Goal: Information Seeking & Learning: Learn about a topic

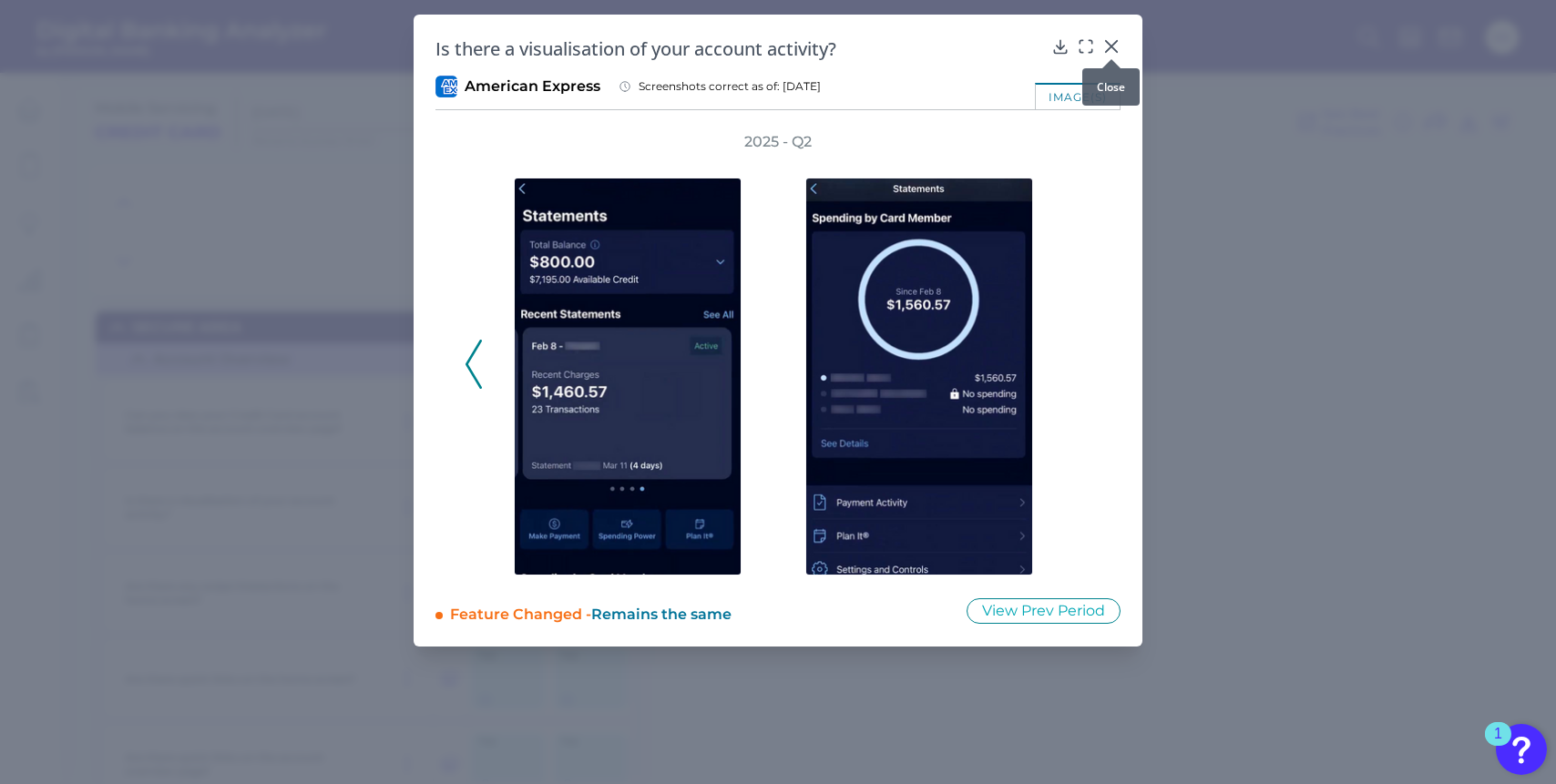
click at [1118, 51] on div at bounding box center [1111, 58] width 18 height 18
click at [1112, 50] on div at bounding box center [1111, 58] width 18 height 18
click at [1108, 41] on icon at bounding box center [1111, 46] width 18 height 18
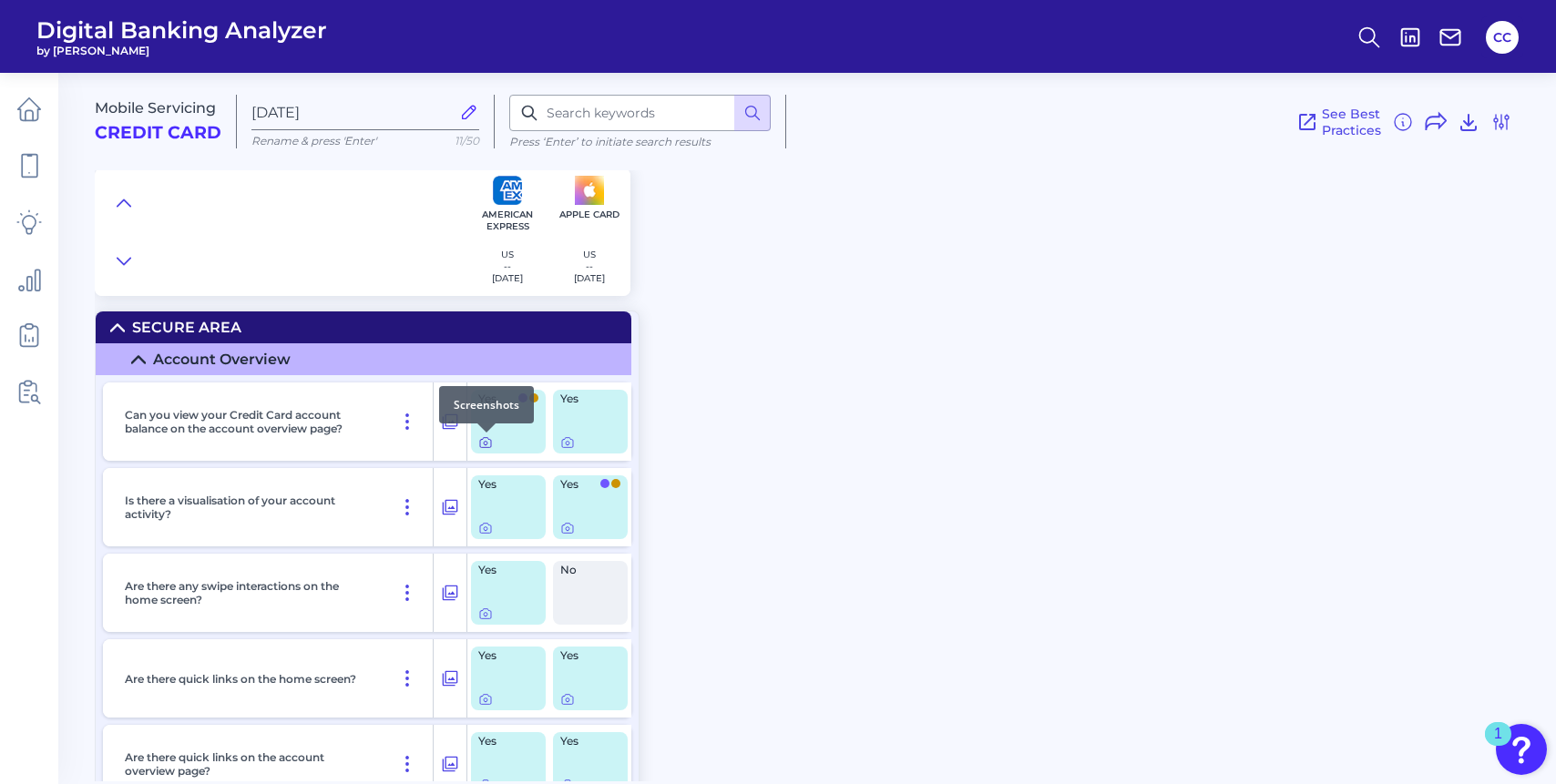
click at [482, 447] on icon at bounding box center [485, 442] width 14 height 14
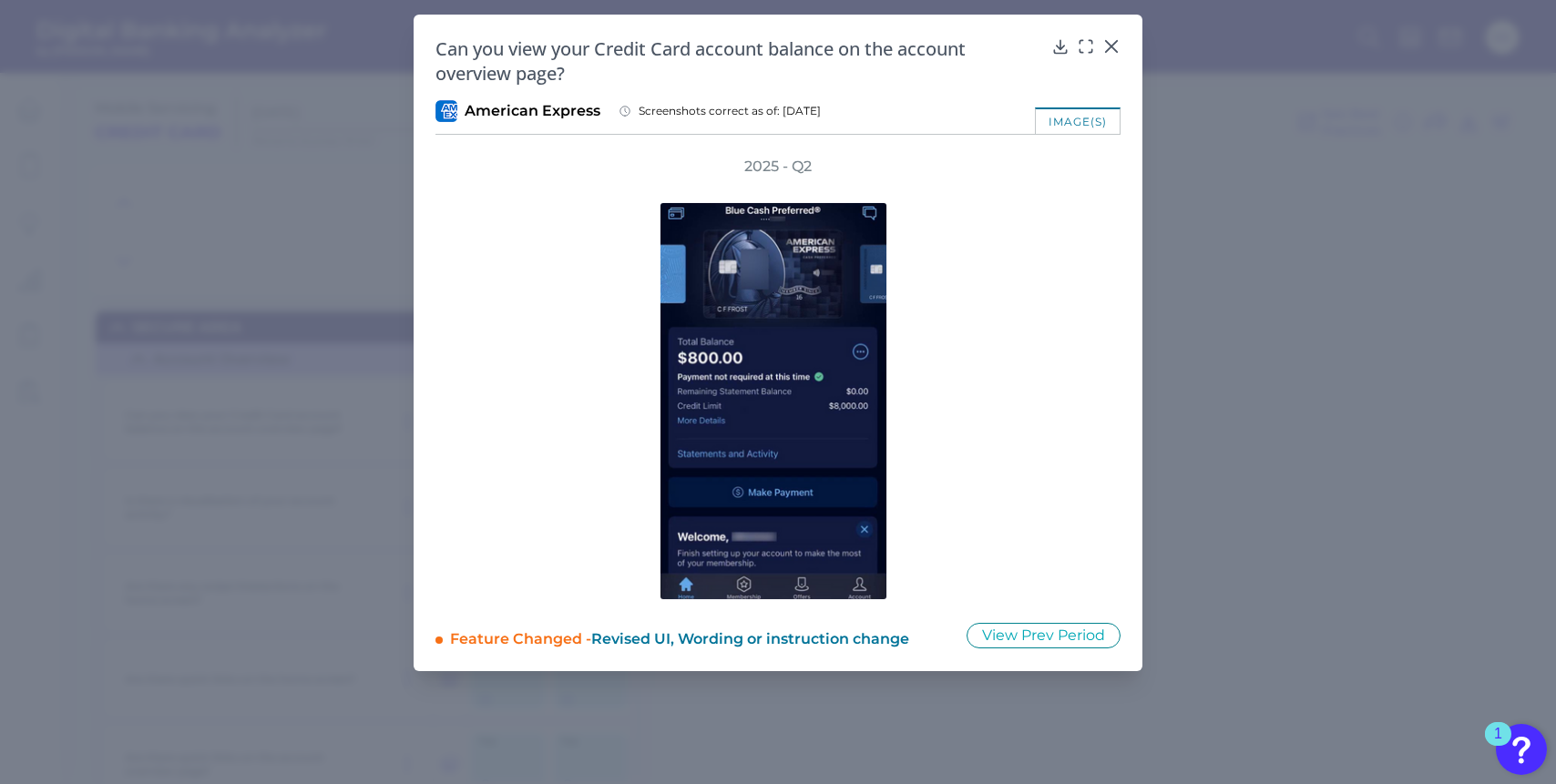
click at [1122, 42] on div "Can you view your Credit Card account balance on the account overview page? Ame…" at bounding box center [778, 342] width 729 height 657
click at [1114, 43] on icon at bounding box center [1112, 47] width 11 height 11
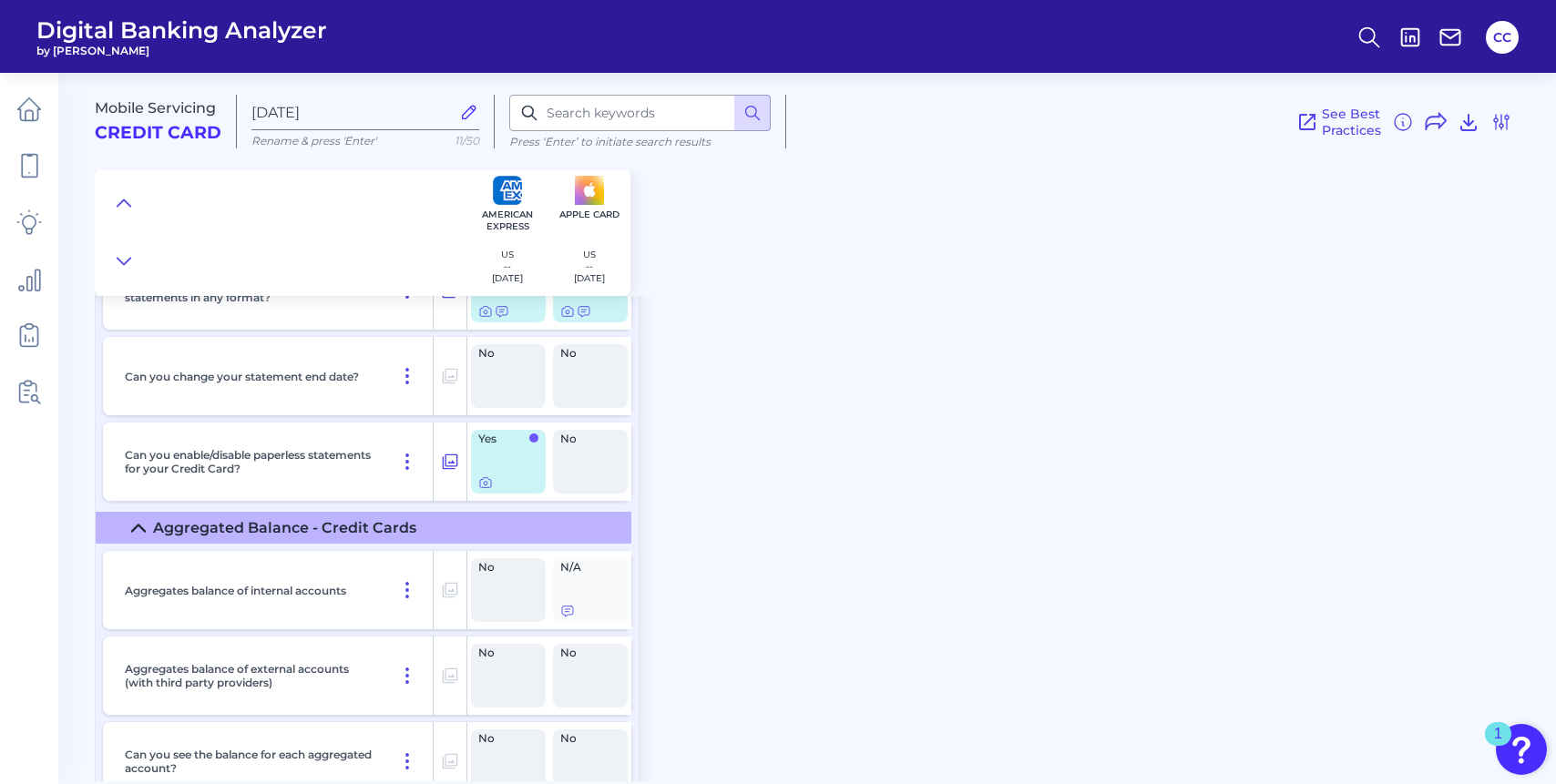
scroll to position [1523, 0]
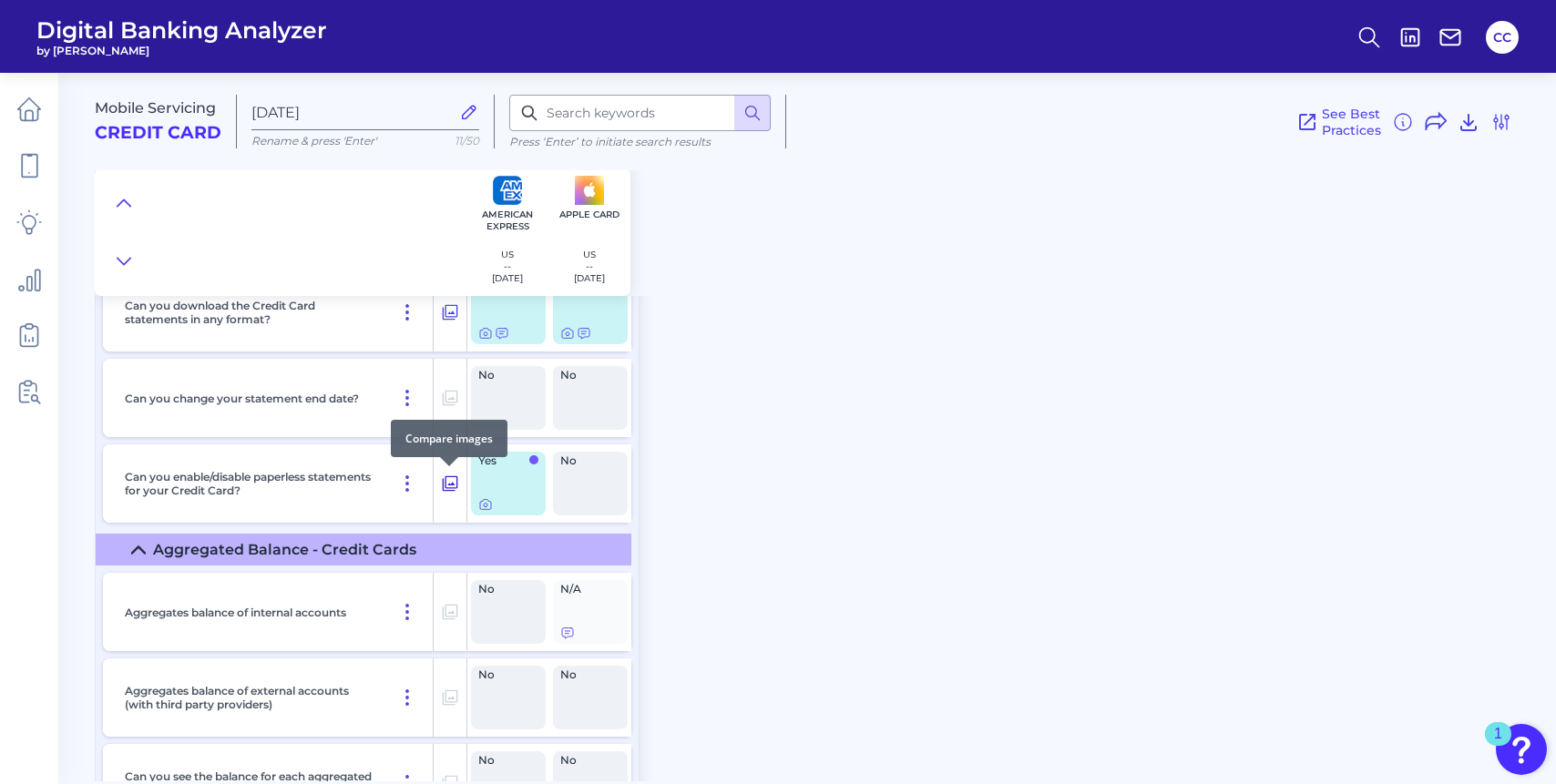
click at [441, 490] on icon at bounding box center [450, 483] width 18 height 22
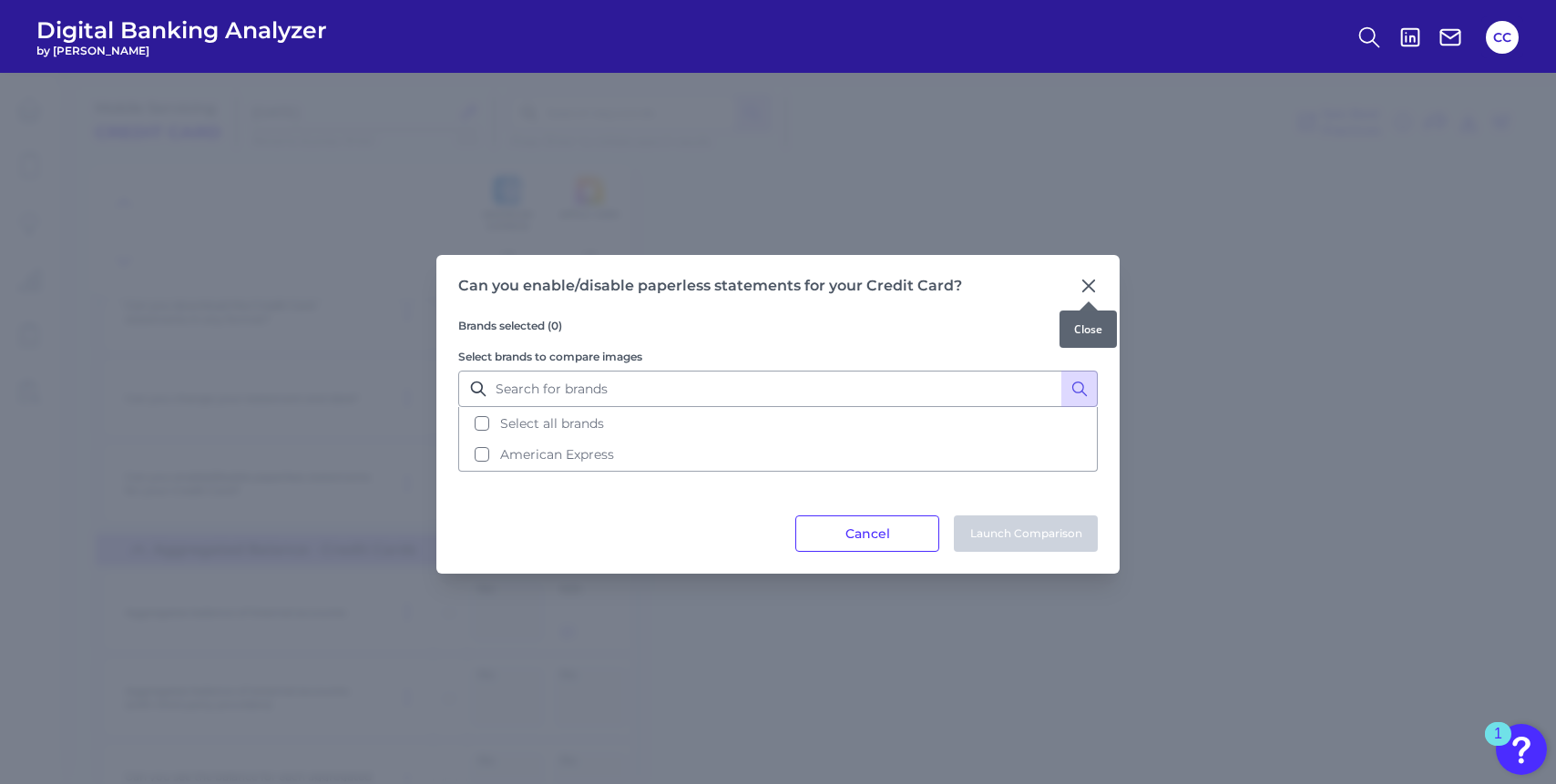
click at [1089, 286] on icon at bounding box center [1089, 286] width 11 height 11
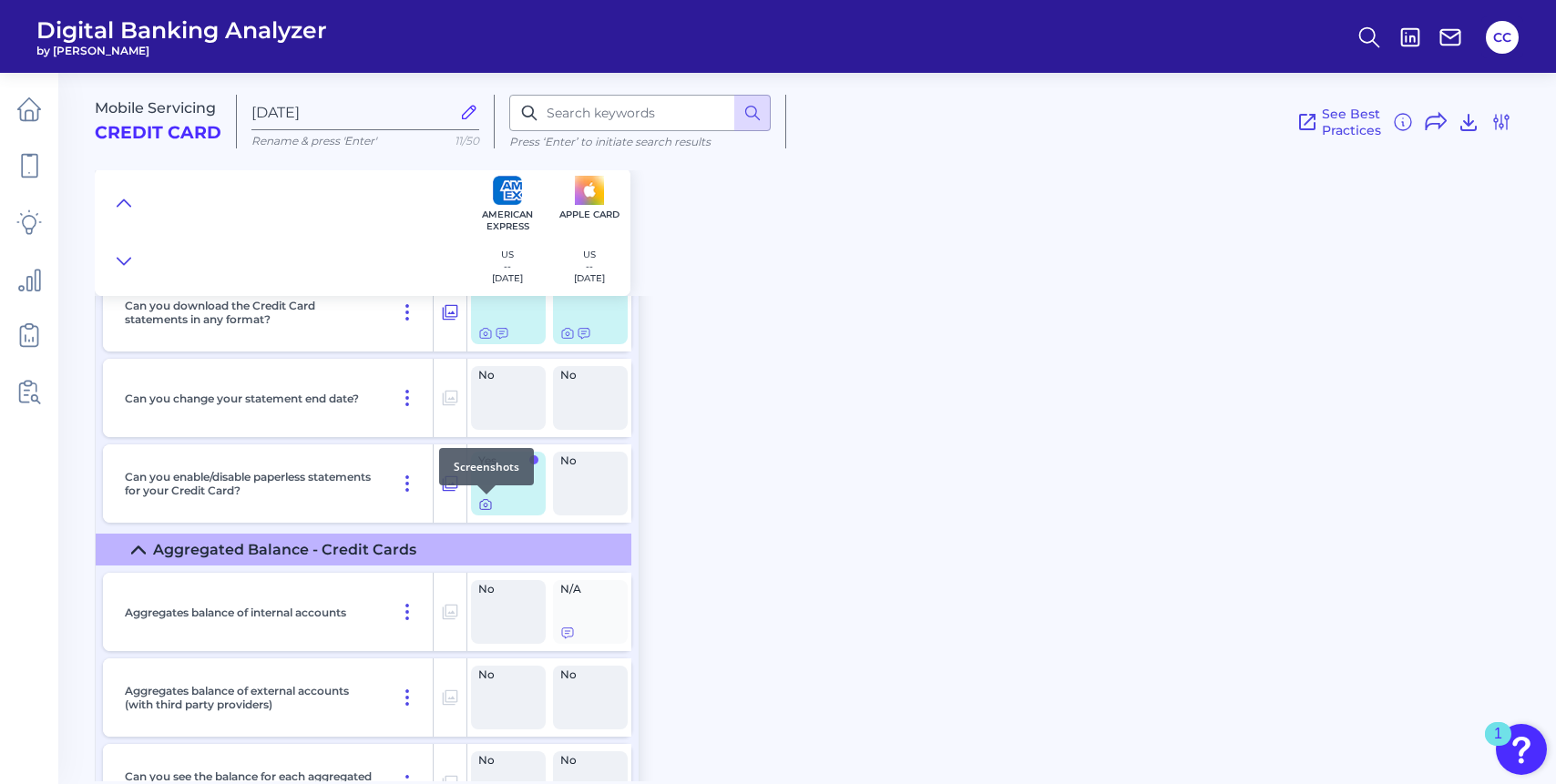
click at [483, 503] on div at bounding box center [486, 494] width 18 height 18
click at [485, 509] on icon at bounding box center [485, 504] width 14 height 14
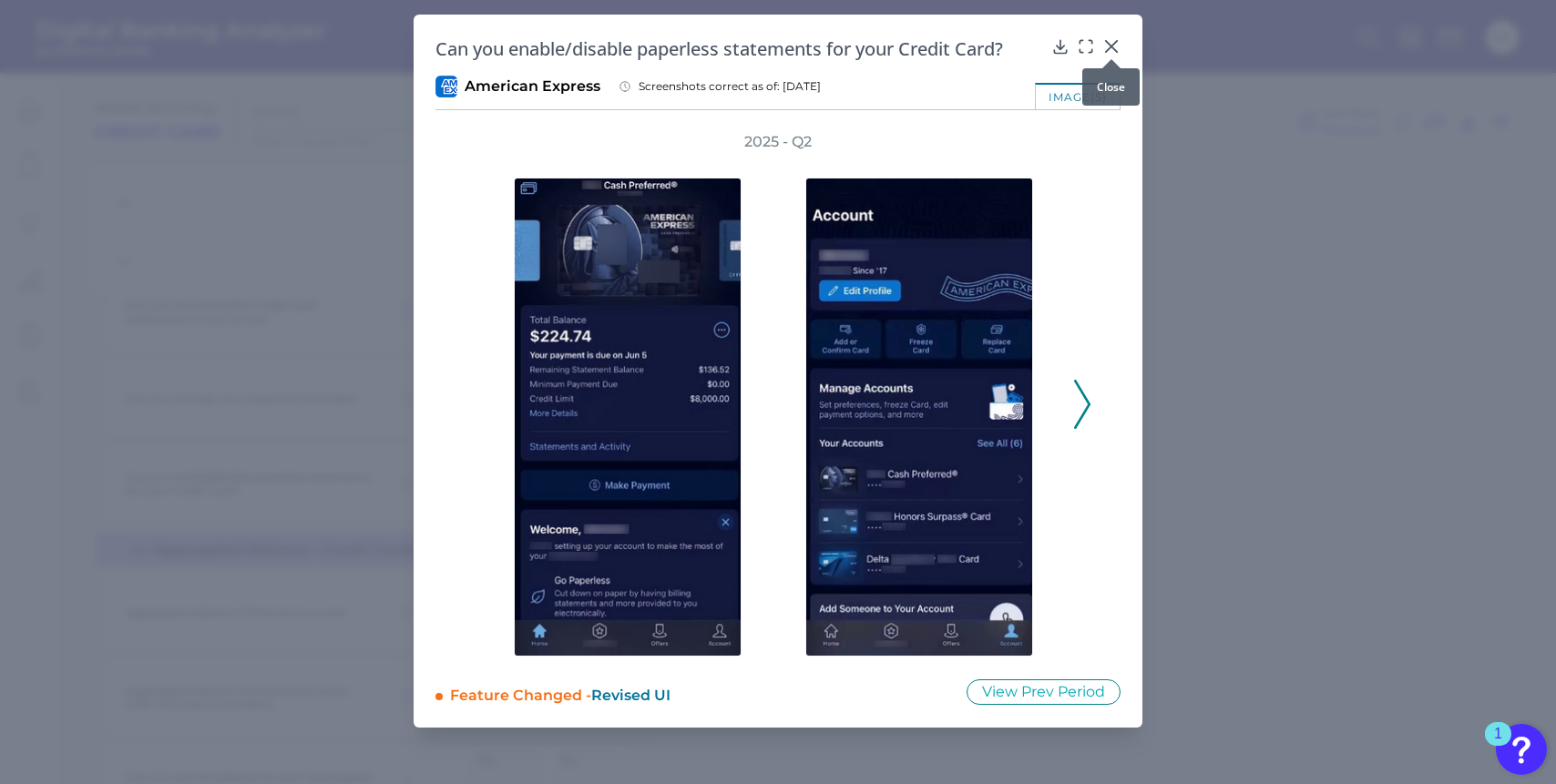
click at [1113, 47] on icon at bounding box center [1112, 47] width 11 height 11
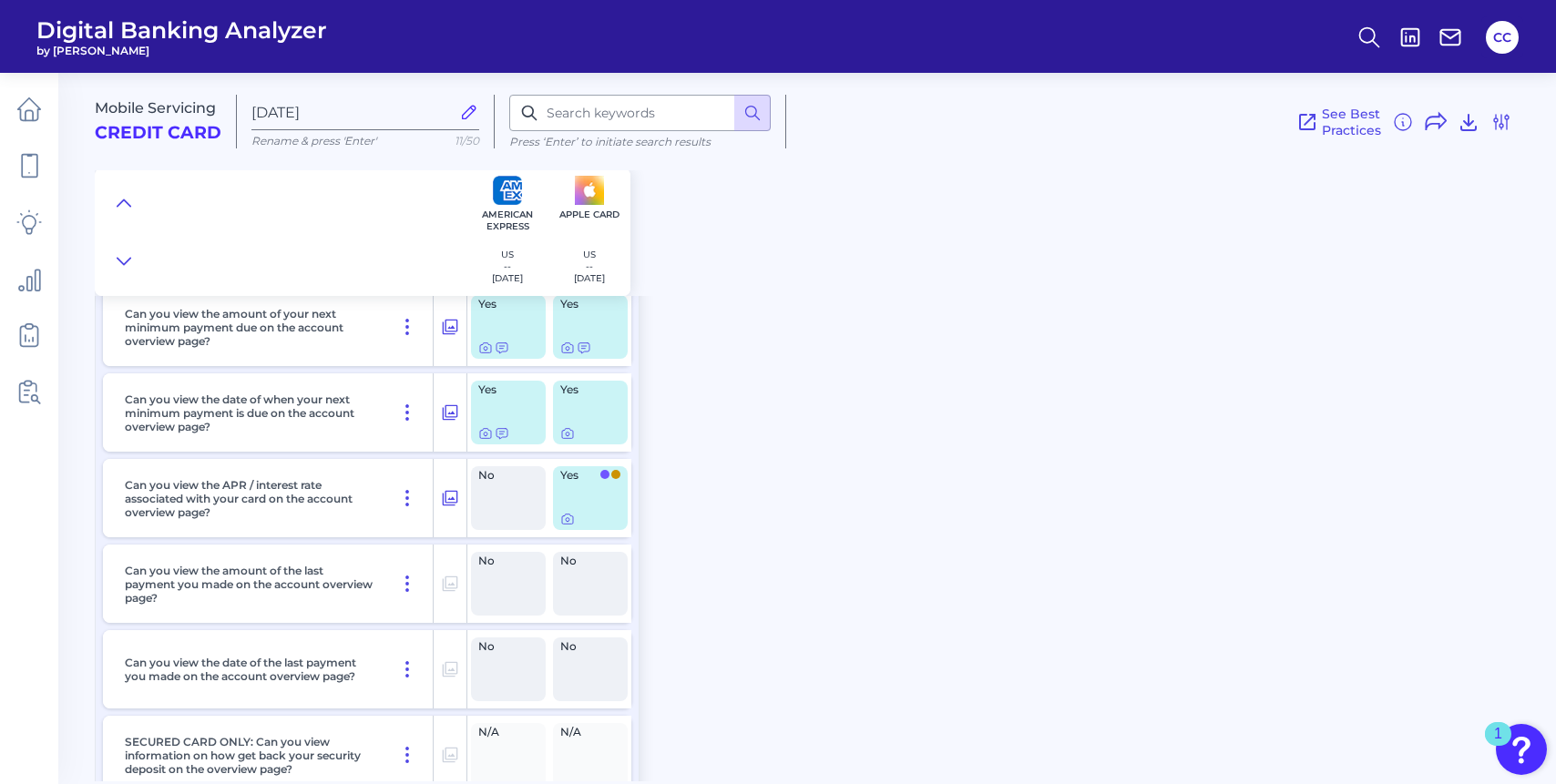
scroll to position [773, 0]
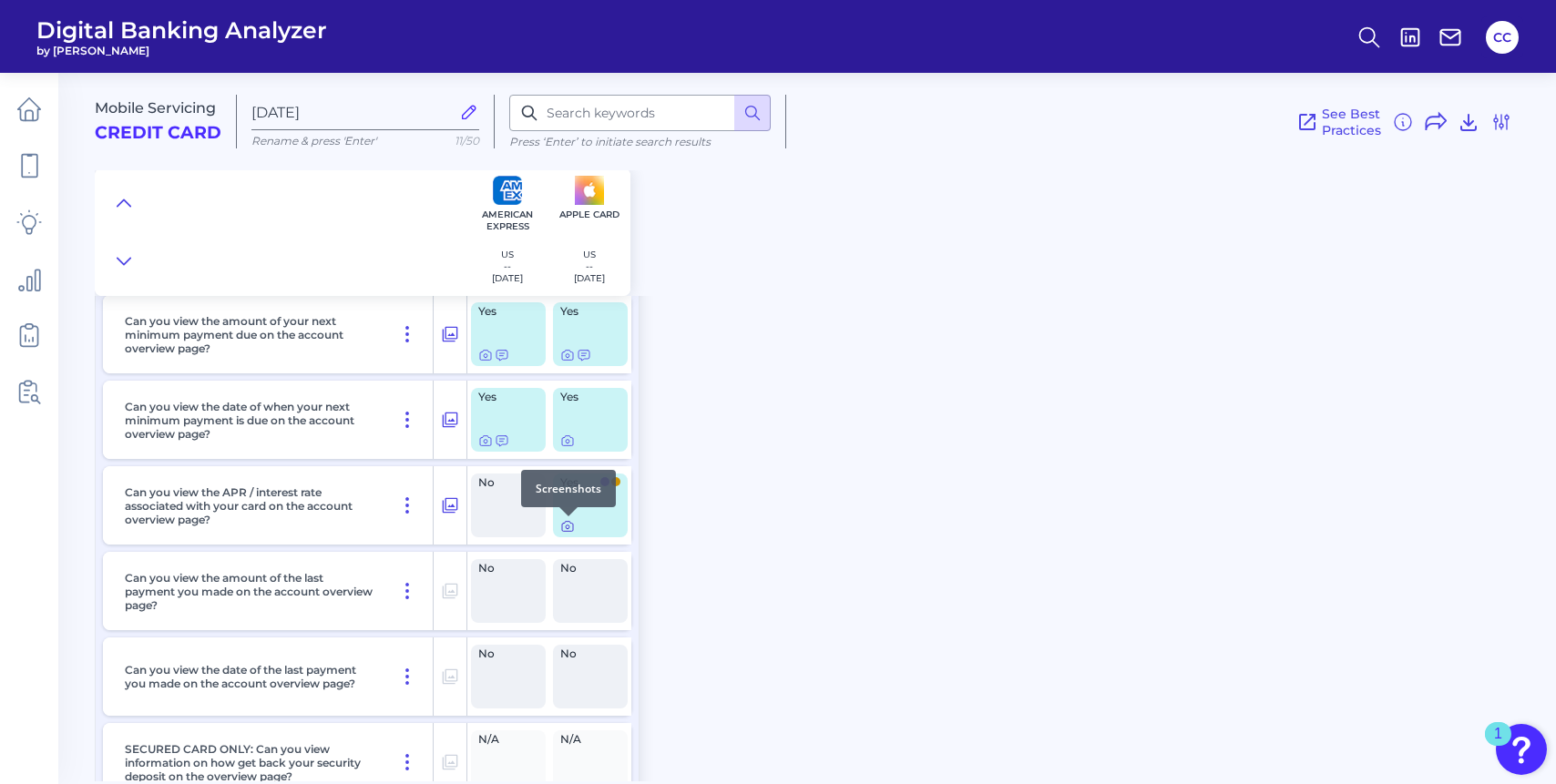
click at [564, 531] on icon at bounding box center [567, 526] width 14 height 14
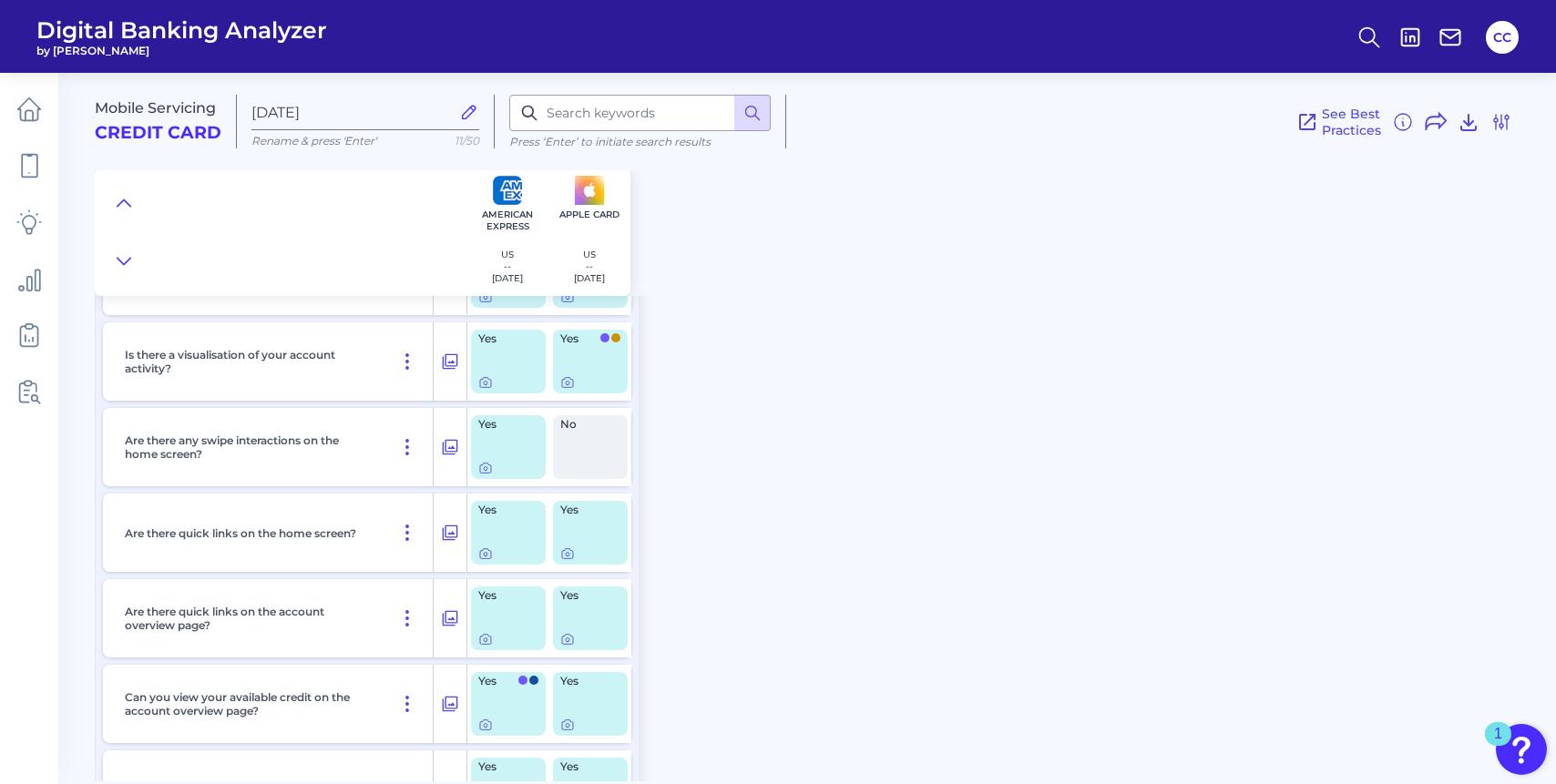
scroll to position [0, 0]
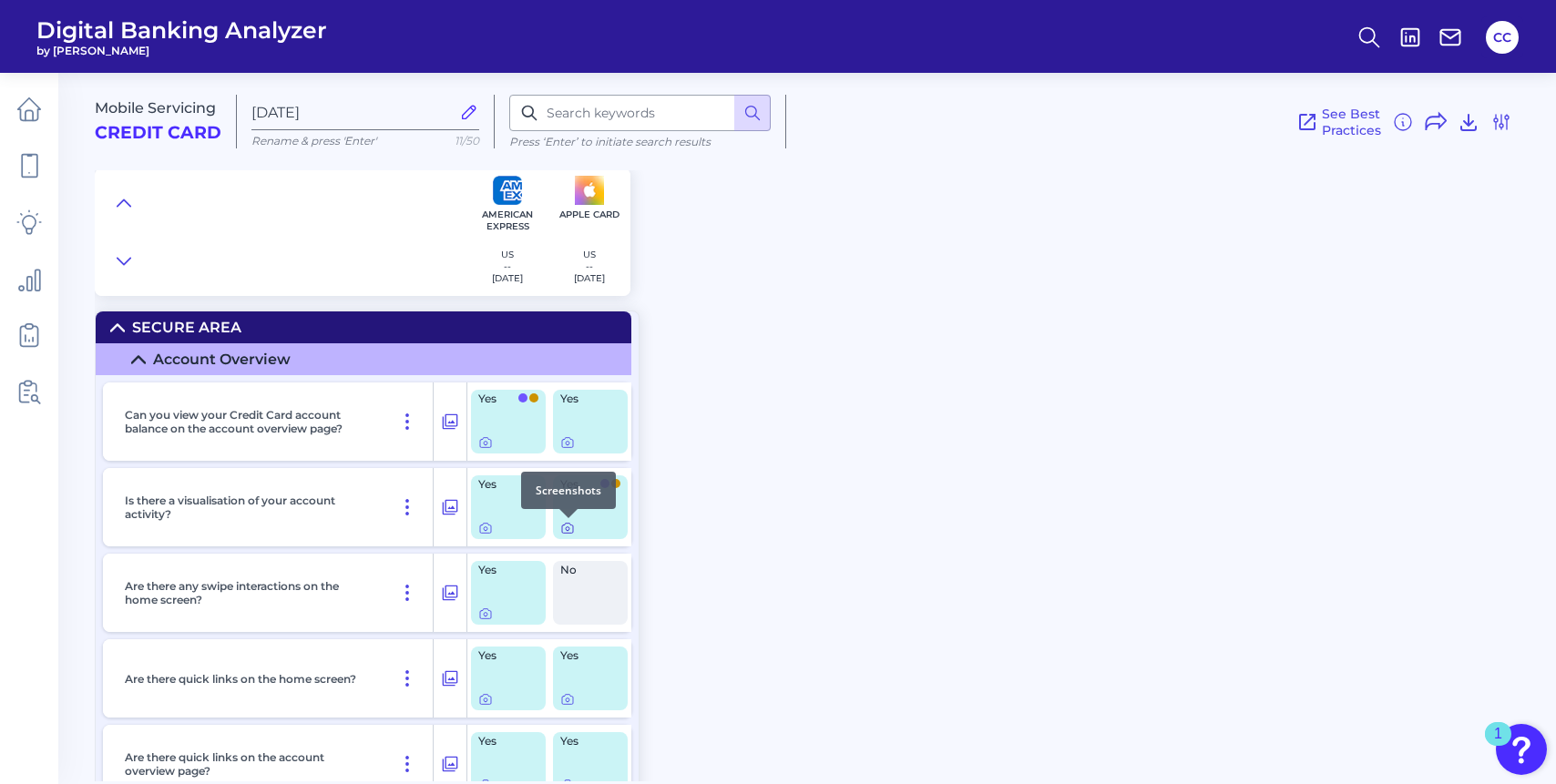
click at [570, 532] on icon at bounding box center [567, 528] width 14 height 14
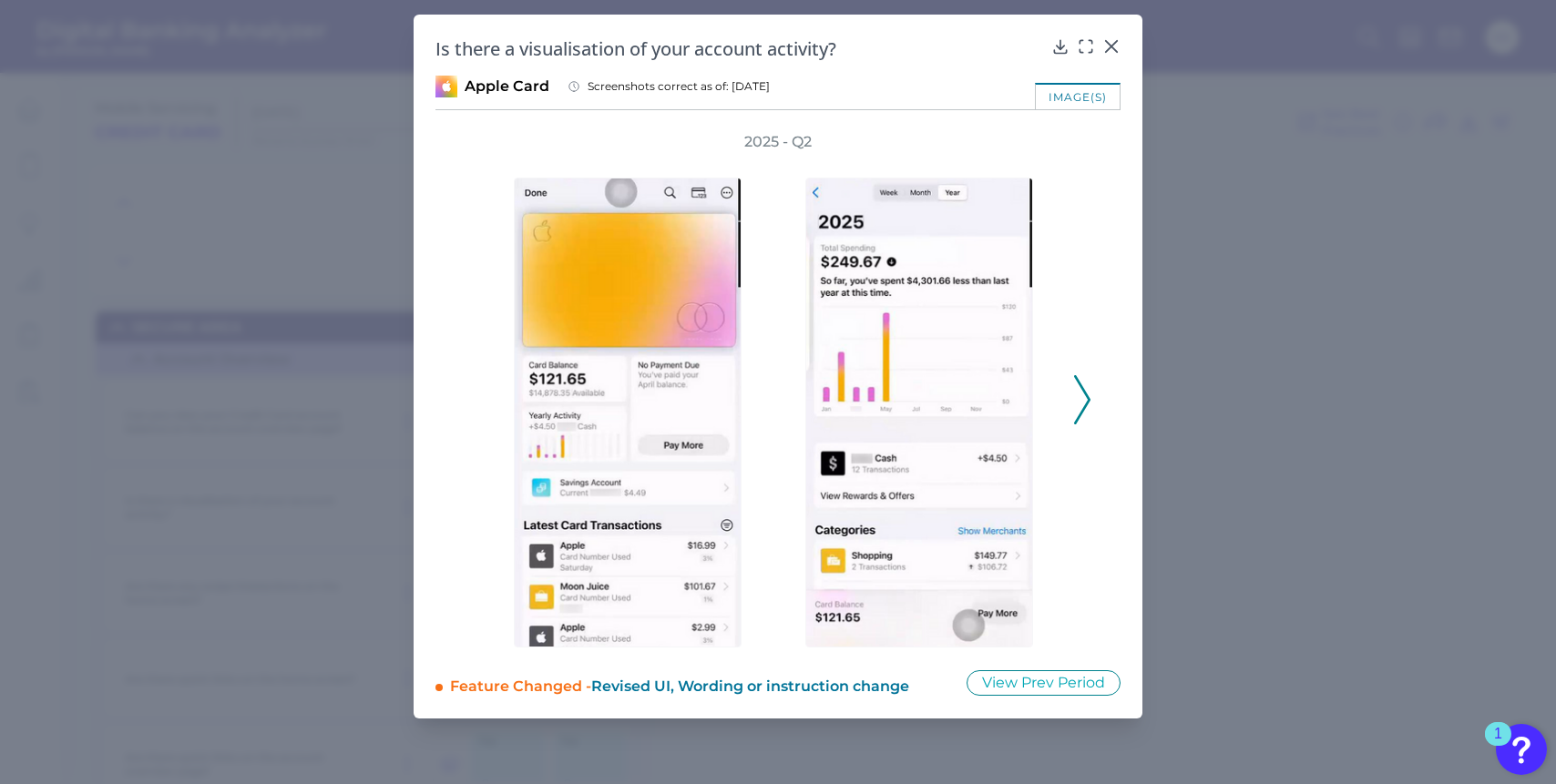
click at [1074, 387] on icon at bounding box center [1082, 400] width 16 height 49
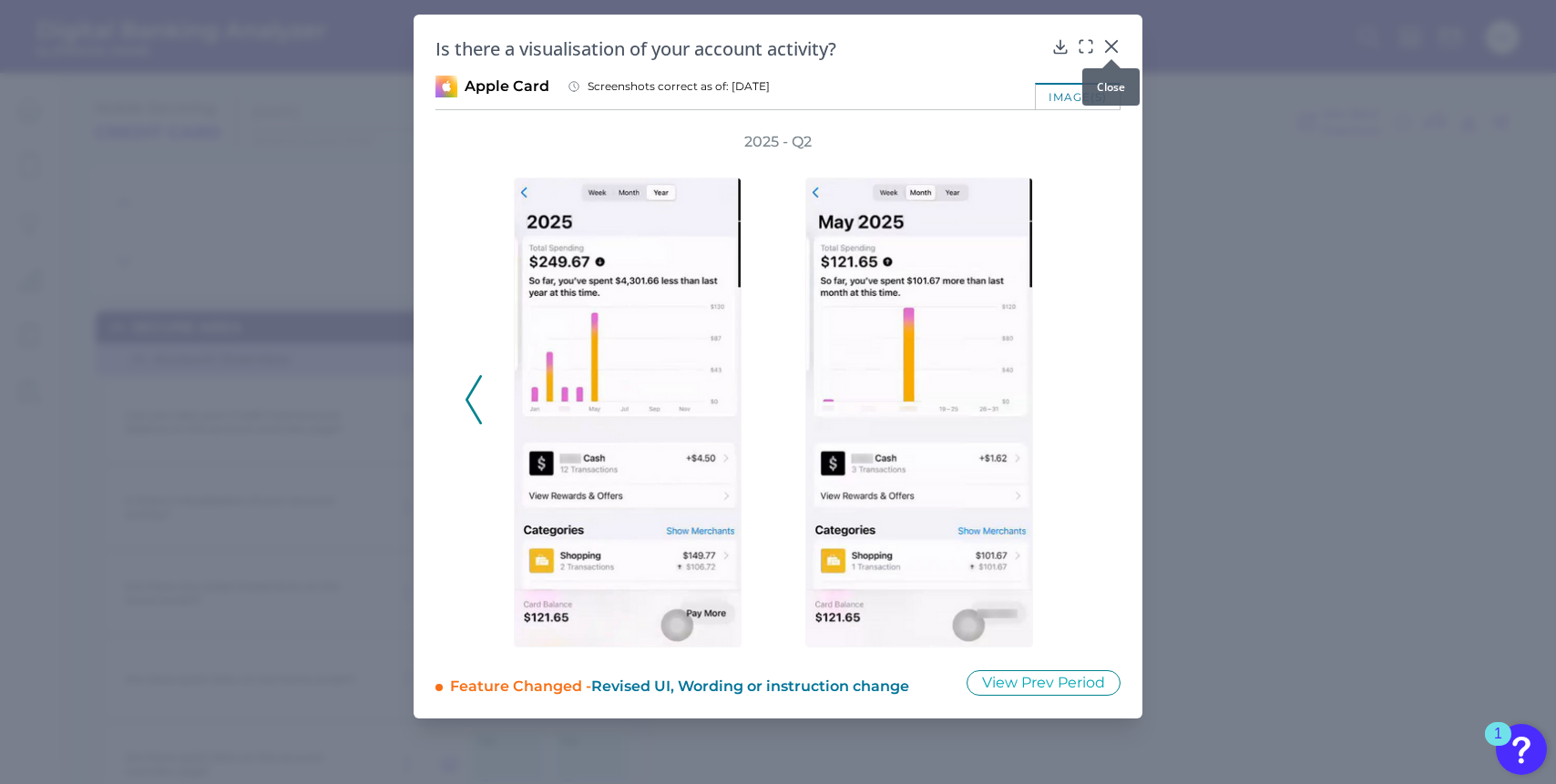
click at [1117, 41] on icon at bounding box center [1111, 46] width 18 height 18
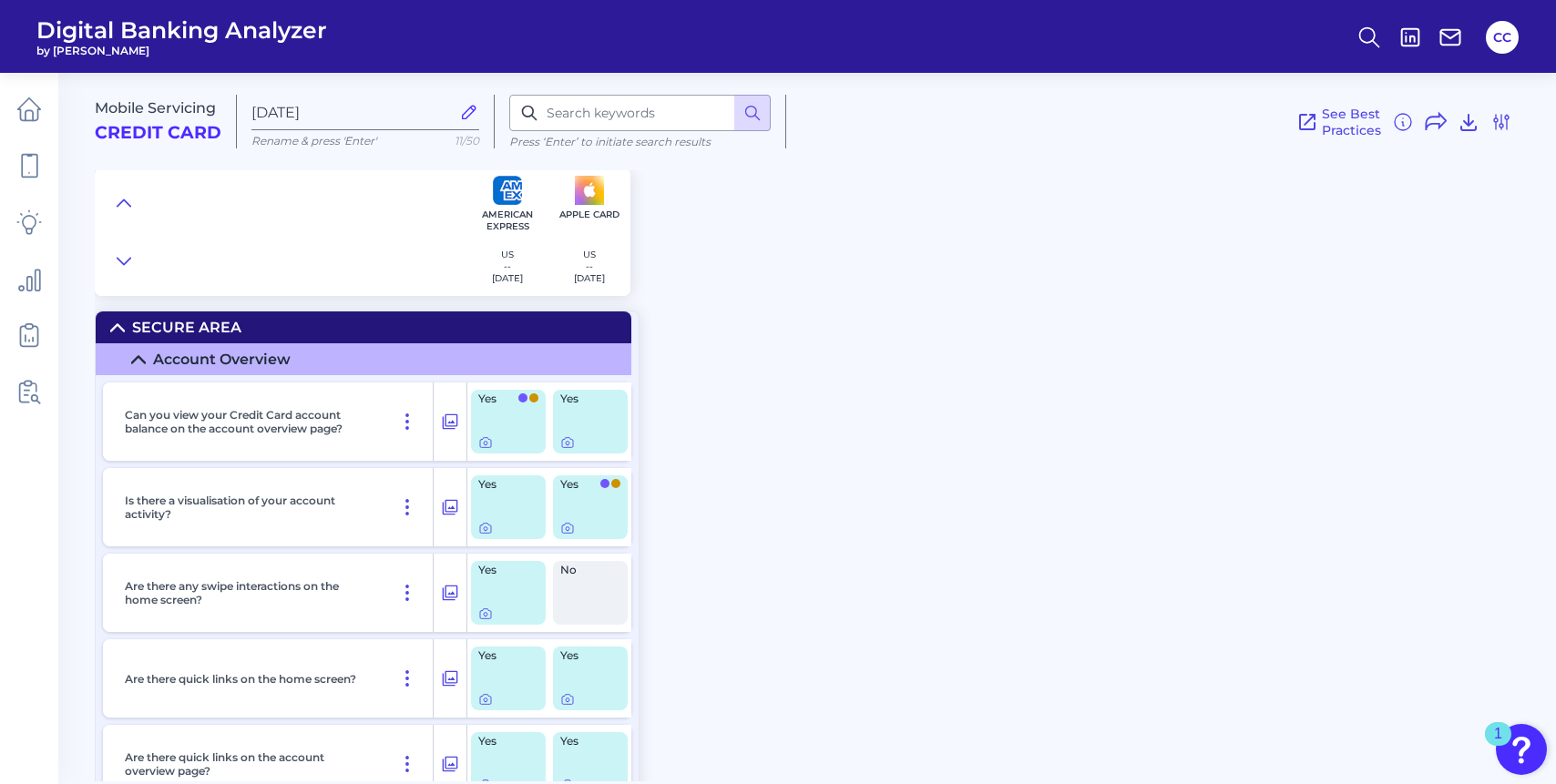
scroll to position [270, 0]
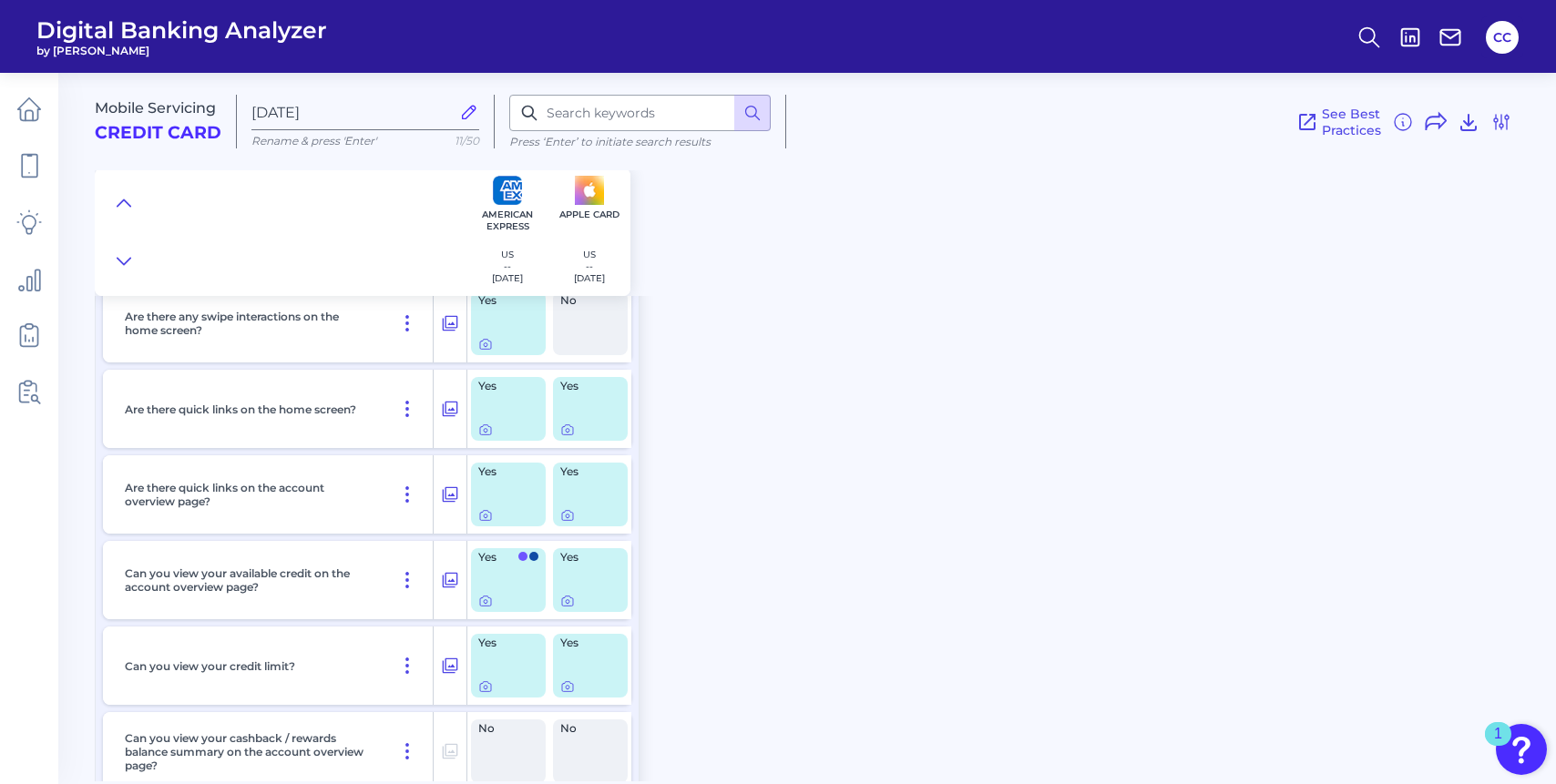
click at [575, 437] on div at bounding box center [591, 430] width 60 height 14
click at [569, 433] on icon at bounding box center [567, 430] width 14 height 14
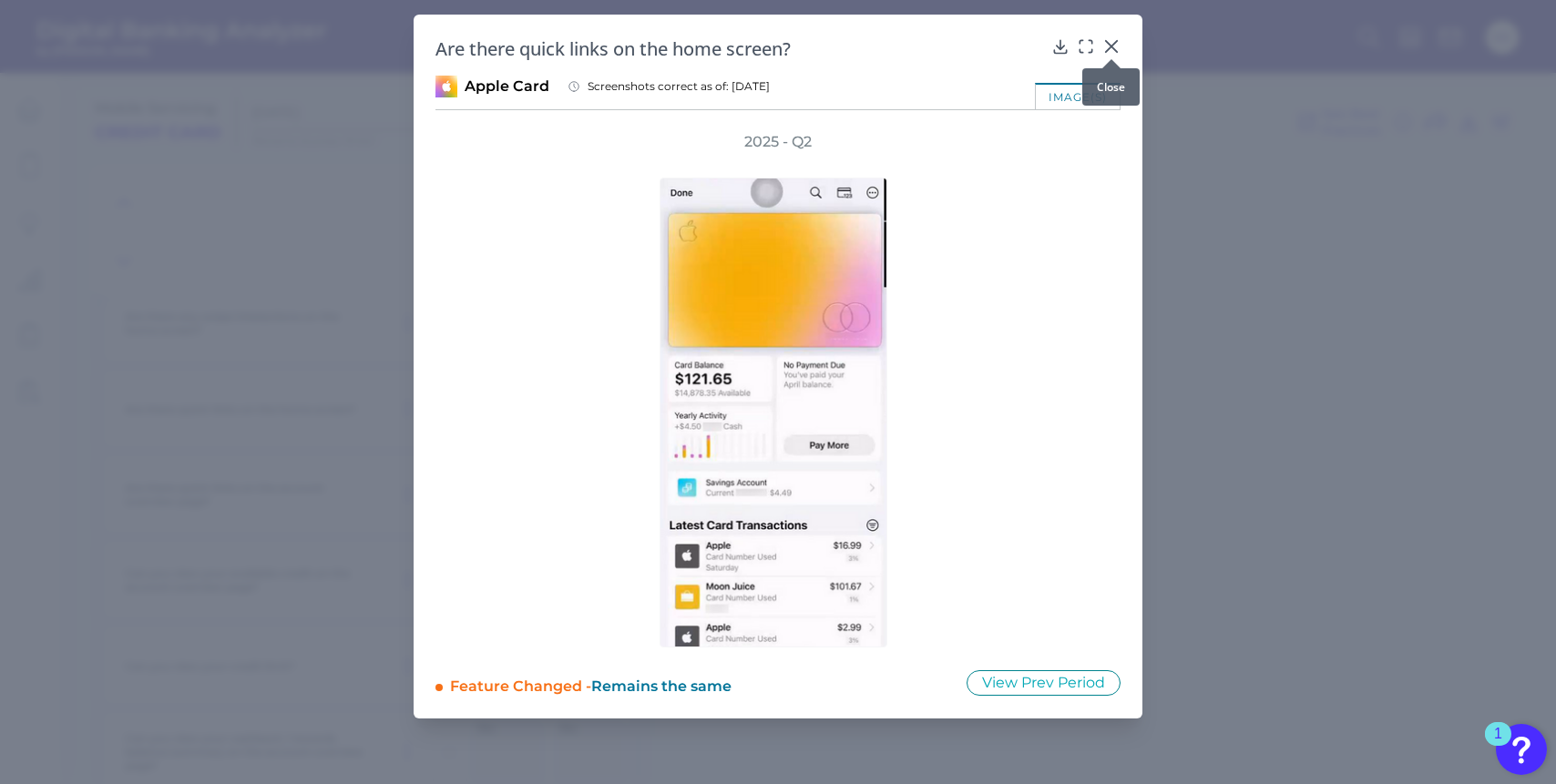
click at [1106, 49] on icon at bounding box center [1111, 46] width 18 height 18
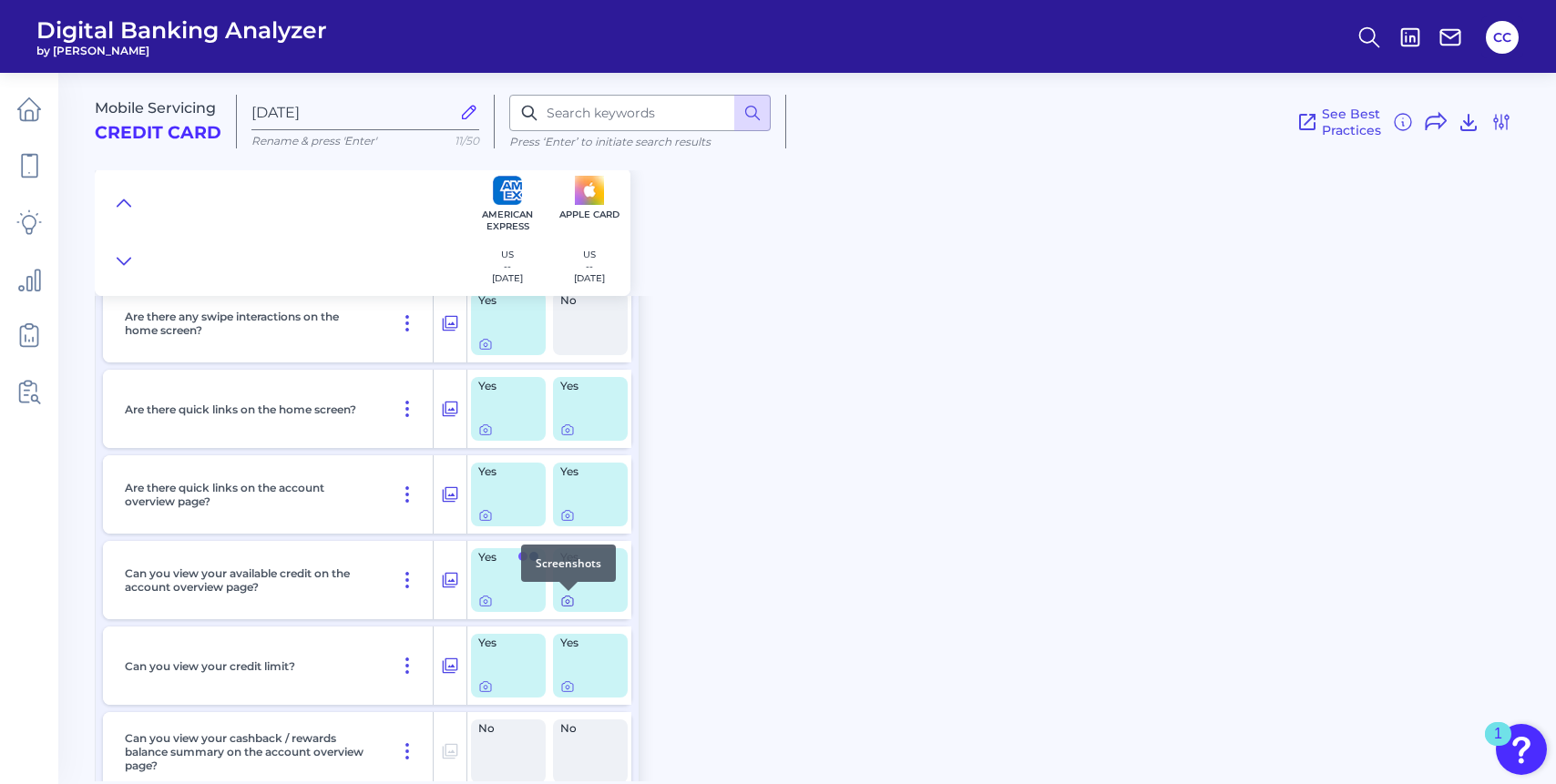
click at [566, 600] on icon at bounding box center [567, 602] width 4 height 4
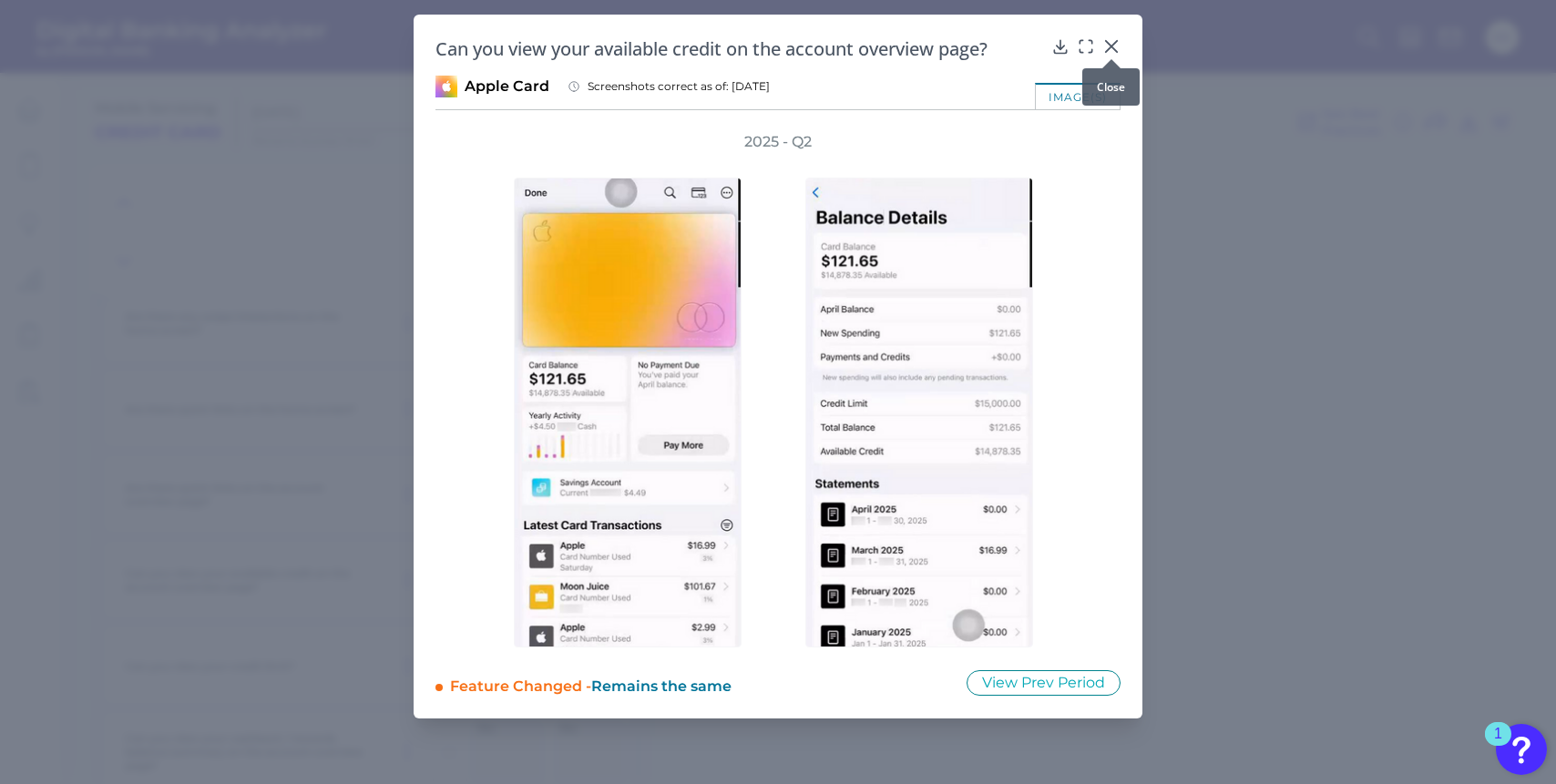
click at [1118, 59] on div at bounding box center [1111, 58] width 18 height 18
click at [1118, 46] on icon at bounding box center [1111, 46] width 18 height 18
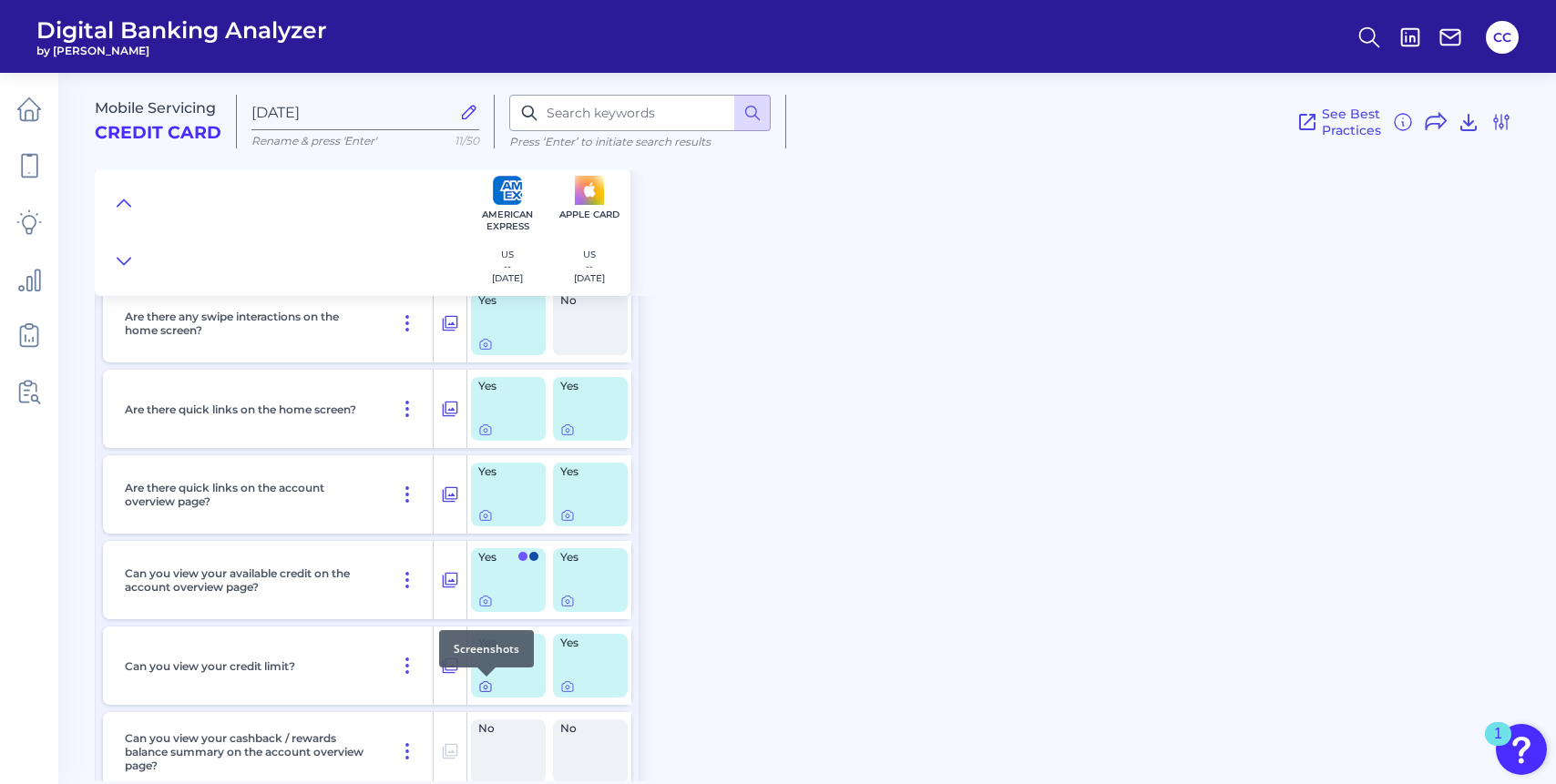
click at [482, 688] on icon at bounding box center [485, 686] width 14 height 14
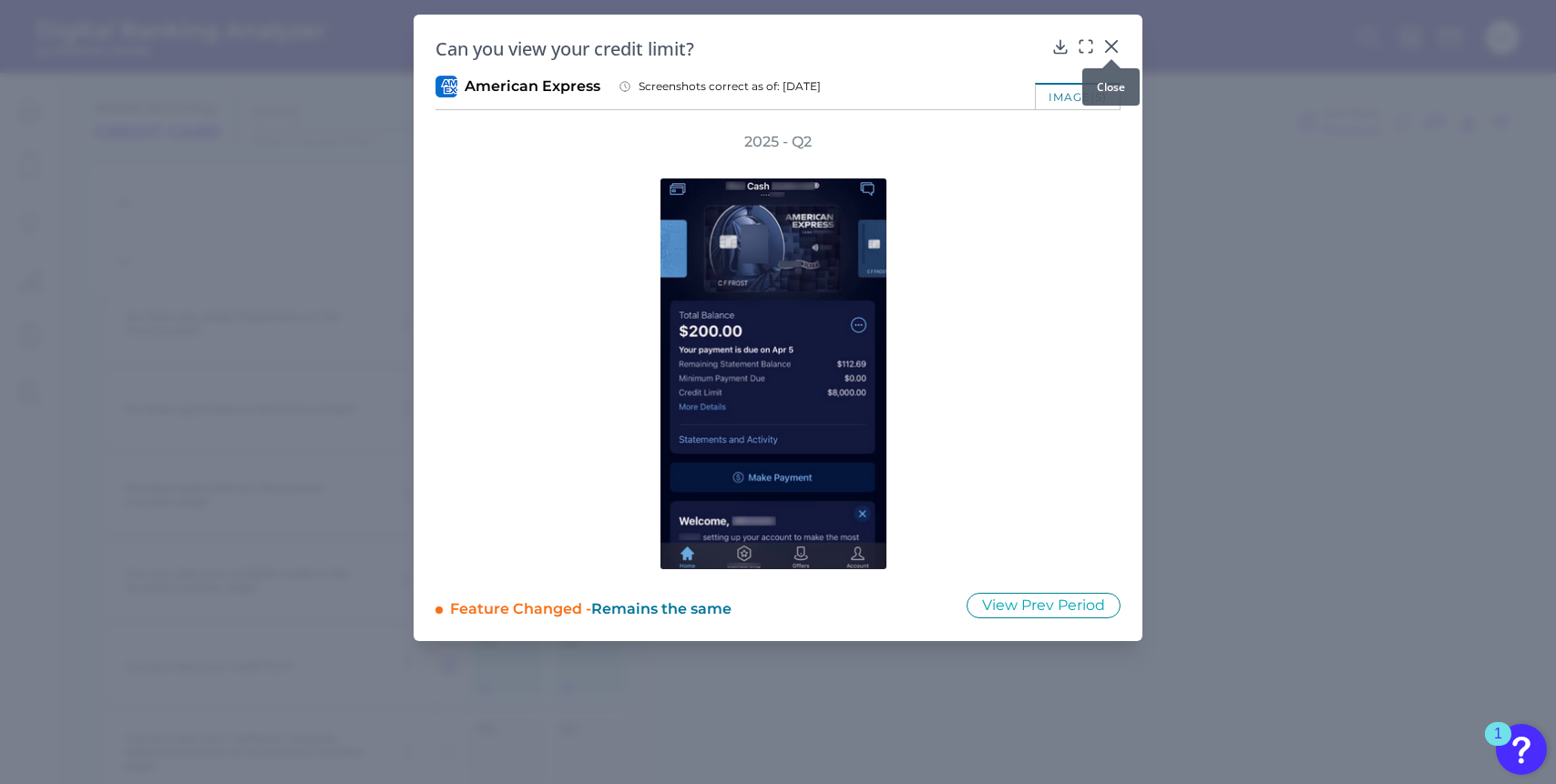
click at [1117, 50] on div at bounding box center [1111, 58] width 18 height 18
click at [1114, 37] on button at bounding box center [1111, 45] width 18 height 18
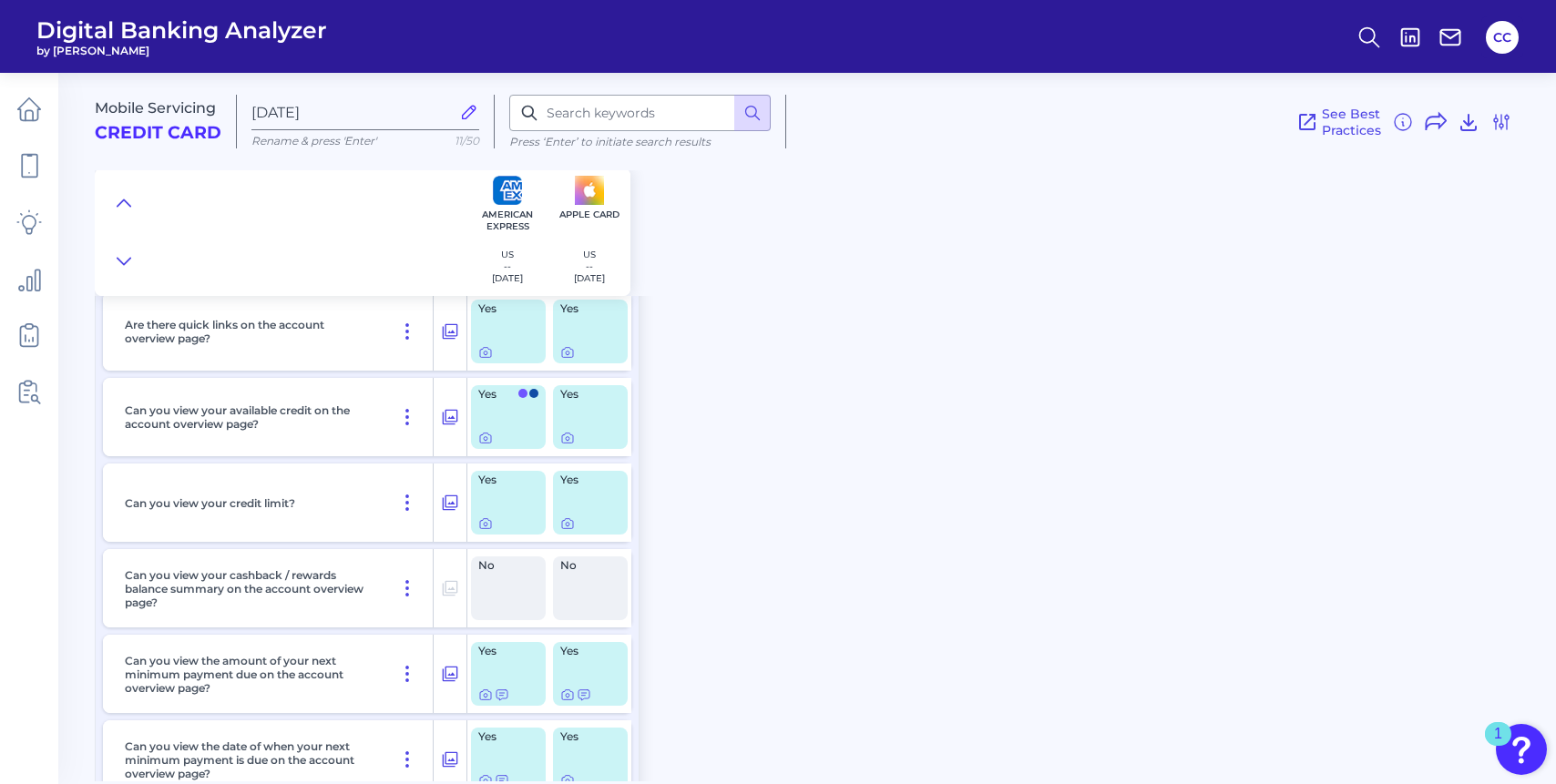
scroll to position [612, 0]
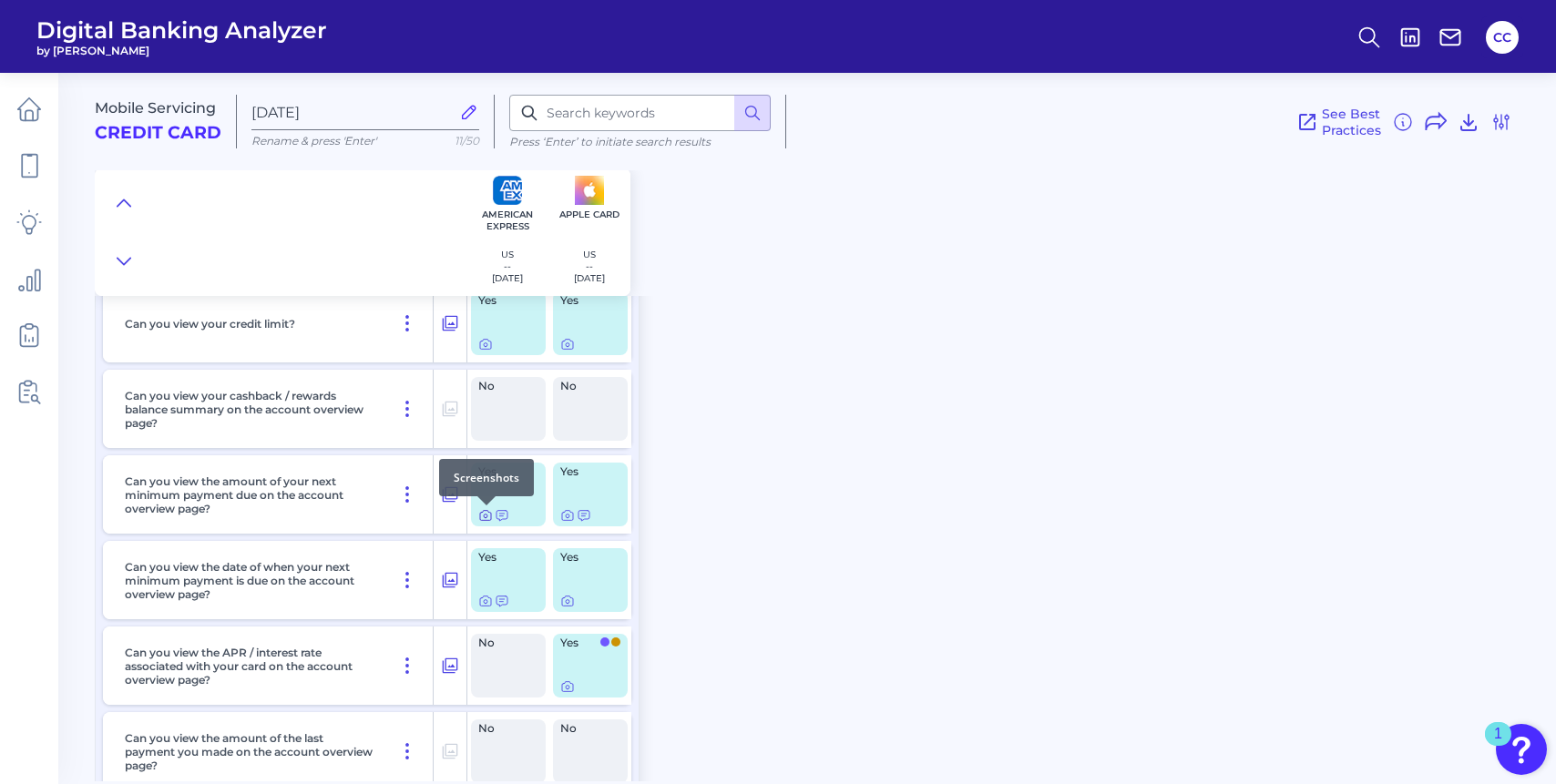
click at [486, 516] on icon at bounding box center [485, 515] width 14 height 14
